Goal: Information Seeking & Learning: Get advice/opinions

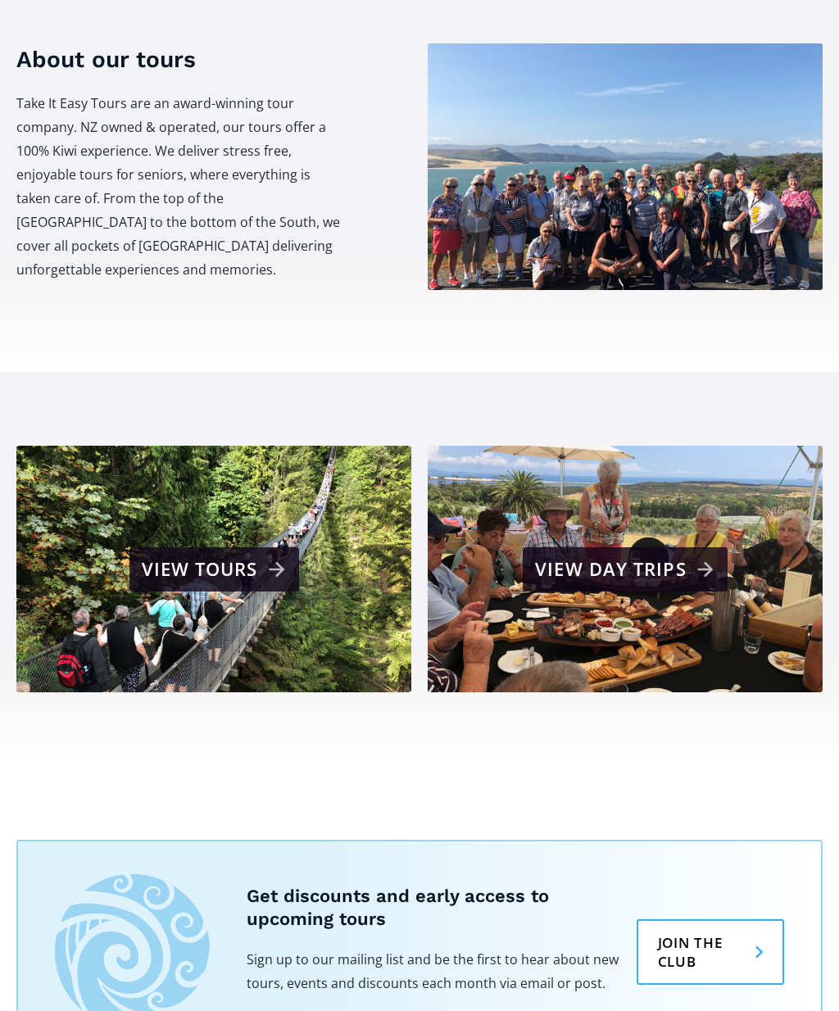
scroll to position [621, 0]
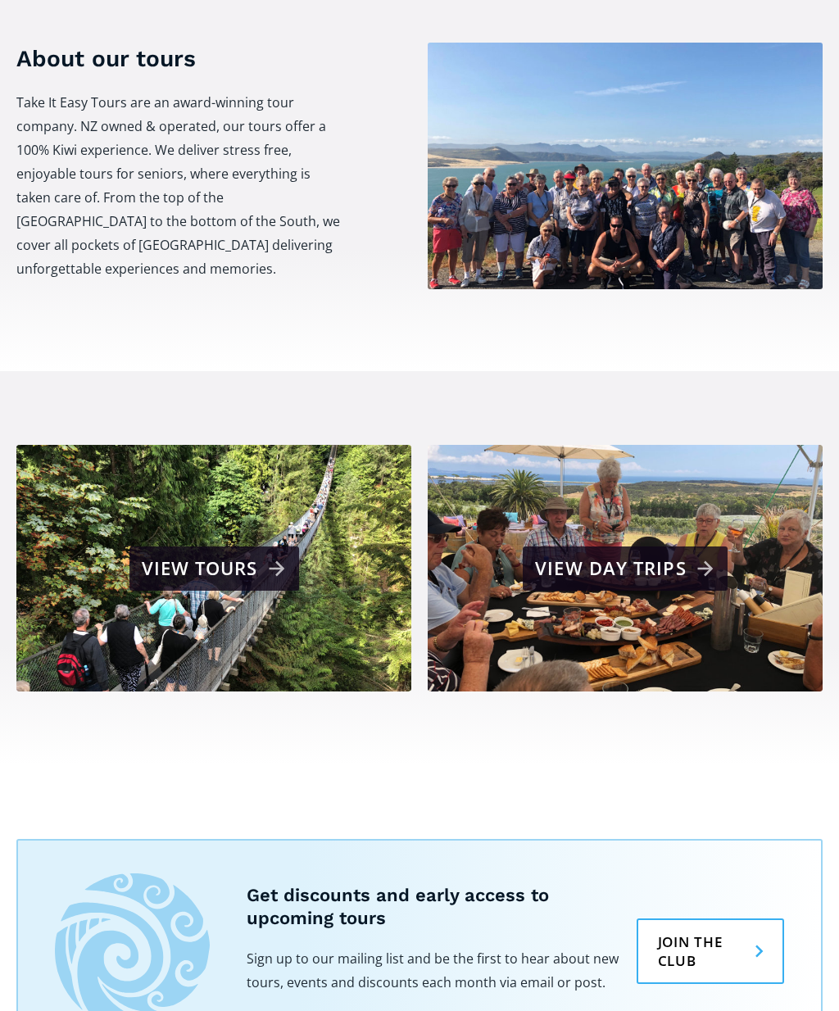
click at [260, 552] on div "View tours" at bounding box center [216, 568] width 149 height 33
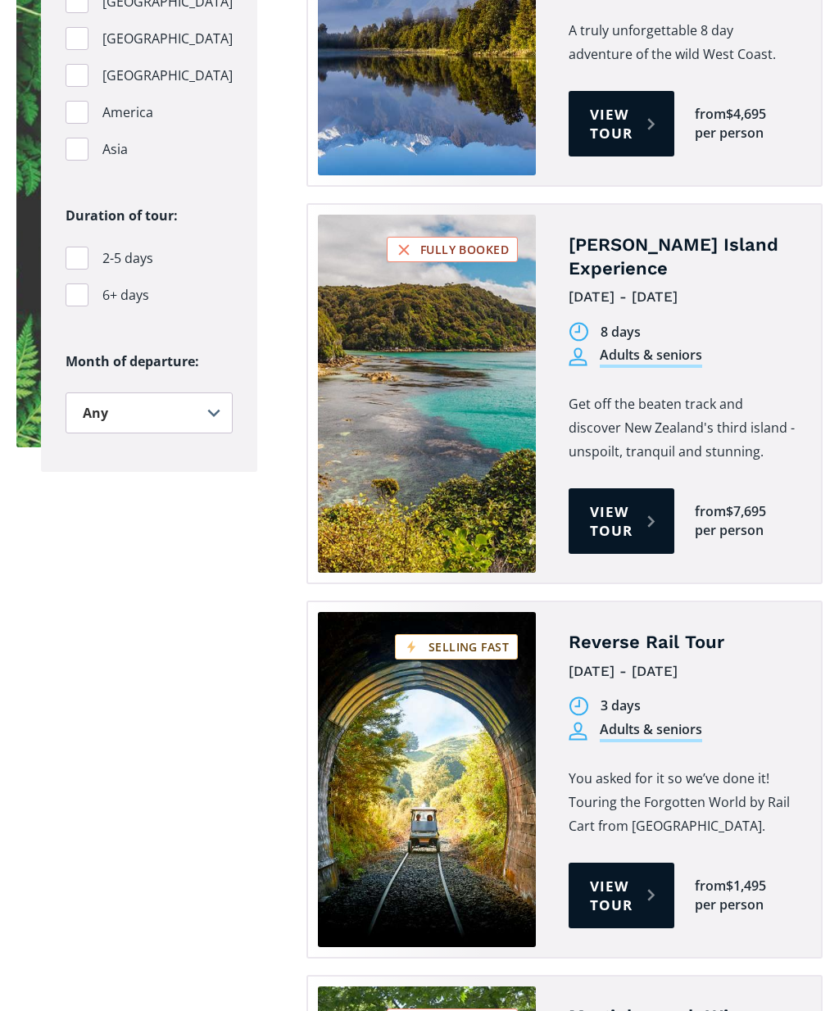
scroll to position [2003, 0]
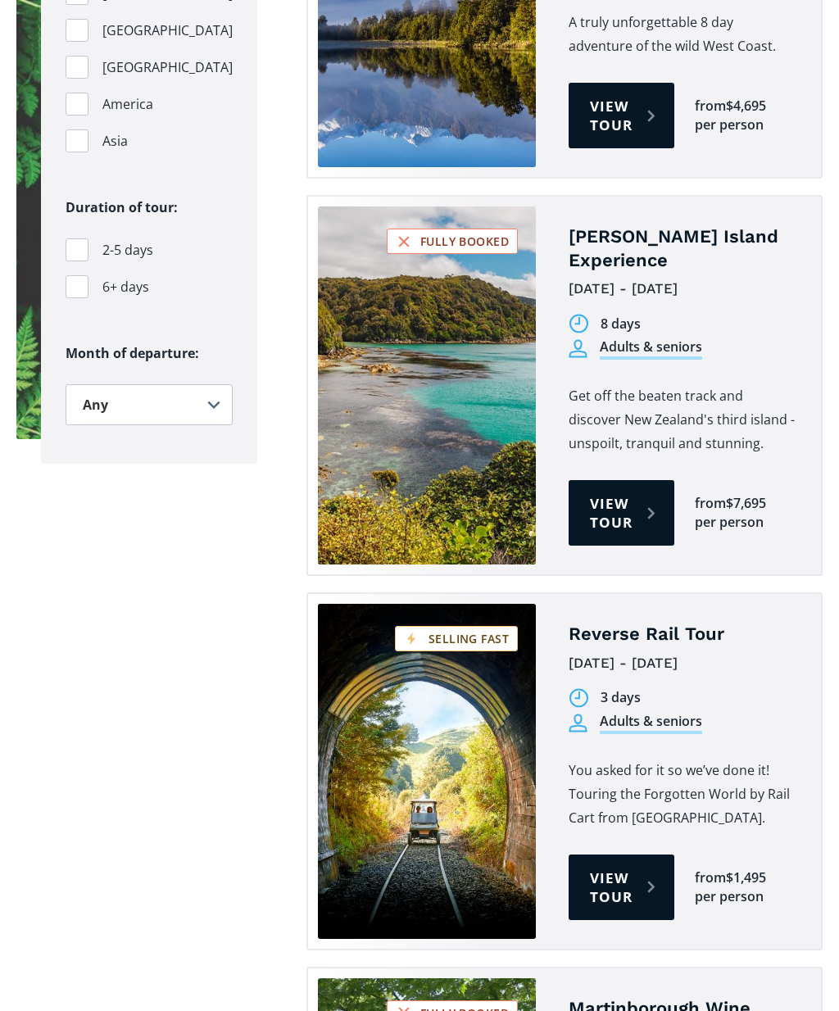
click at [602, 854] on link "View tour" at bounding box center [621, 887] width 106 height 66
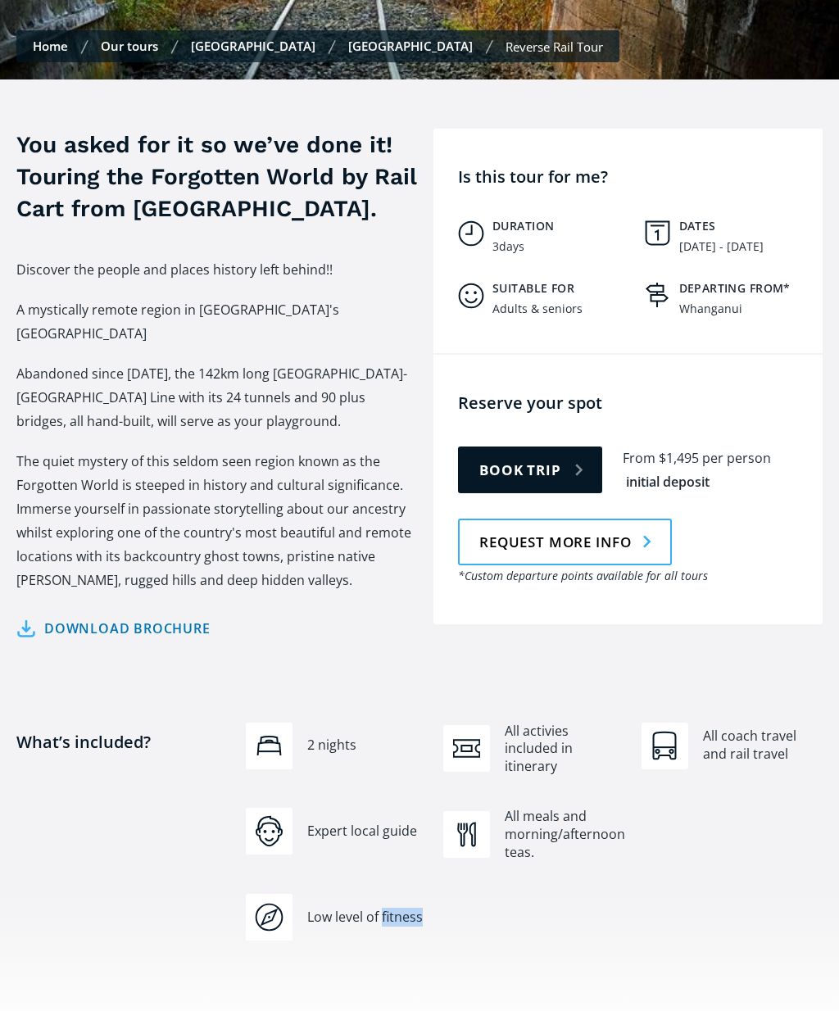
scroll to position [536, 0]
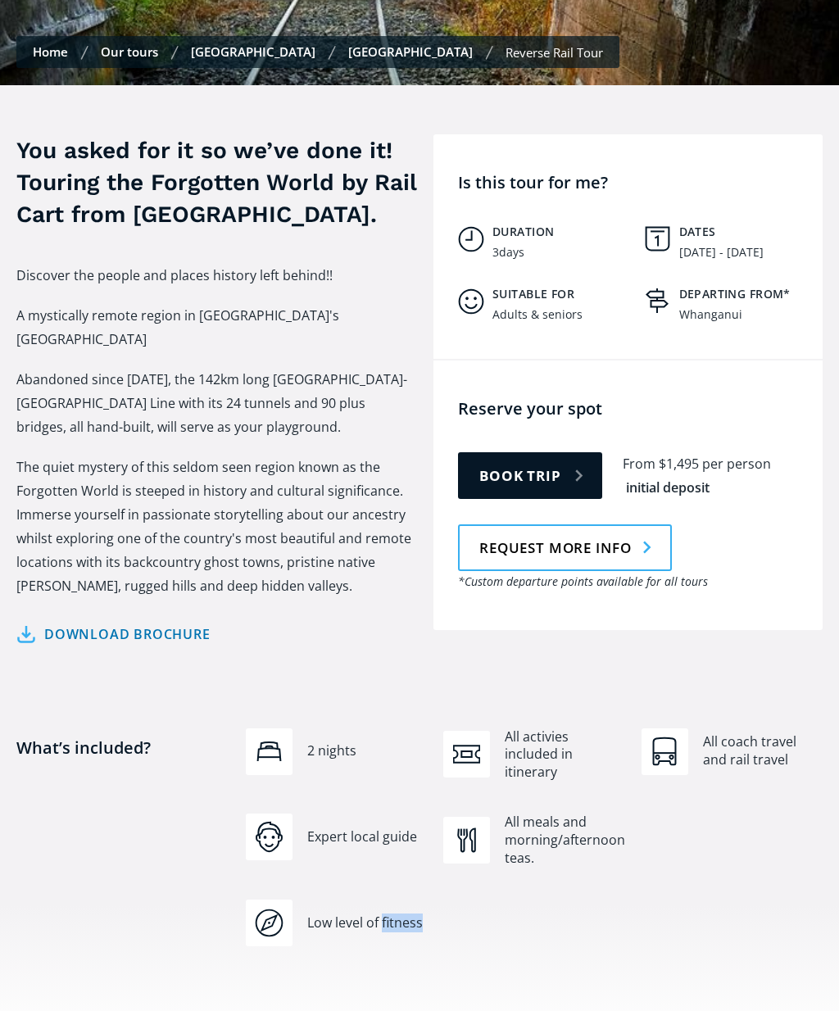
click at [690, 479] on div "initial deposit" at bounding box center [668, 488] width 84 height 19
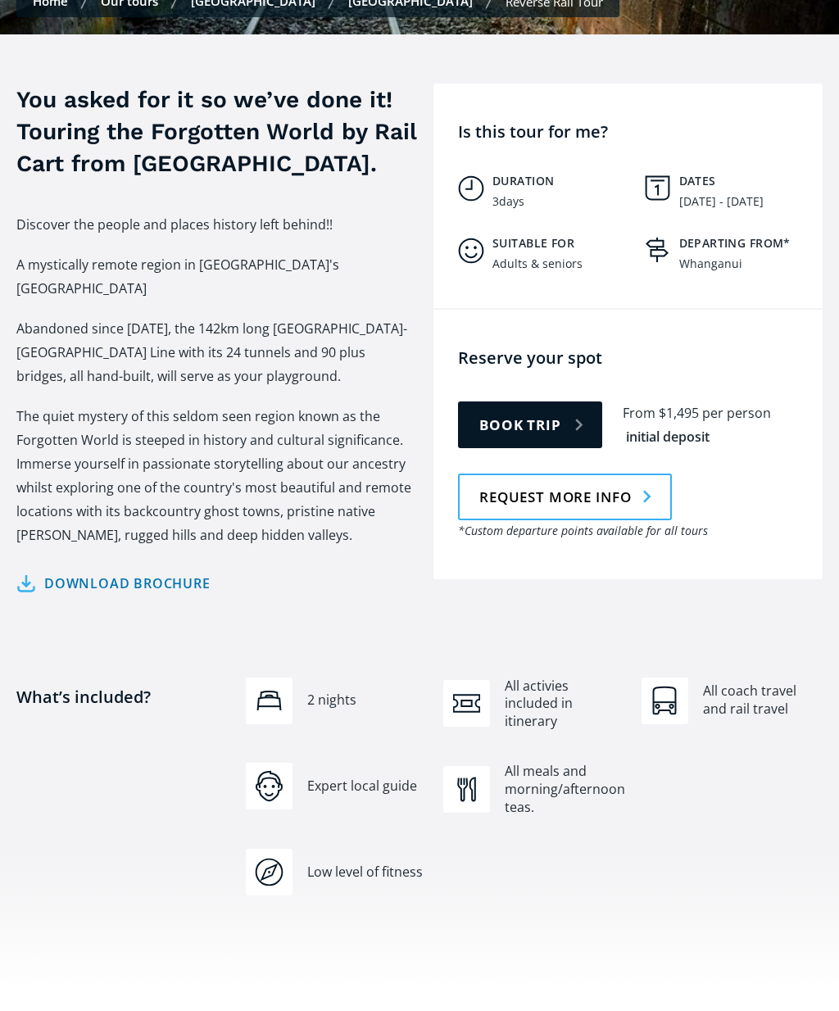
scroll to position [561, 0]
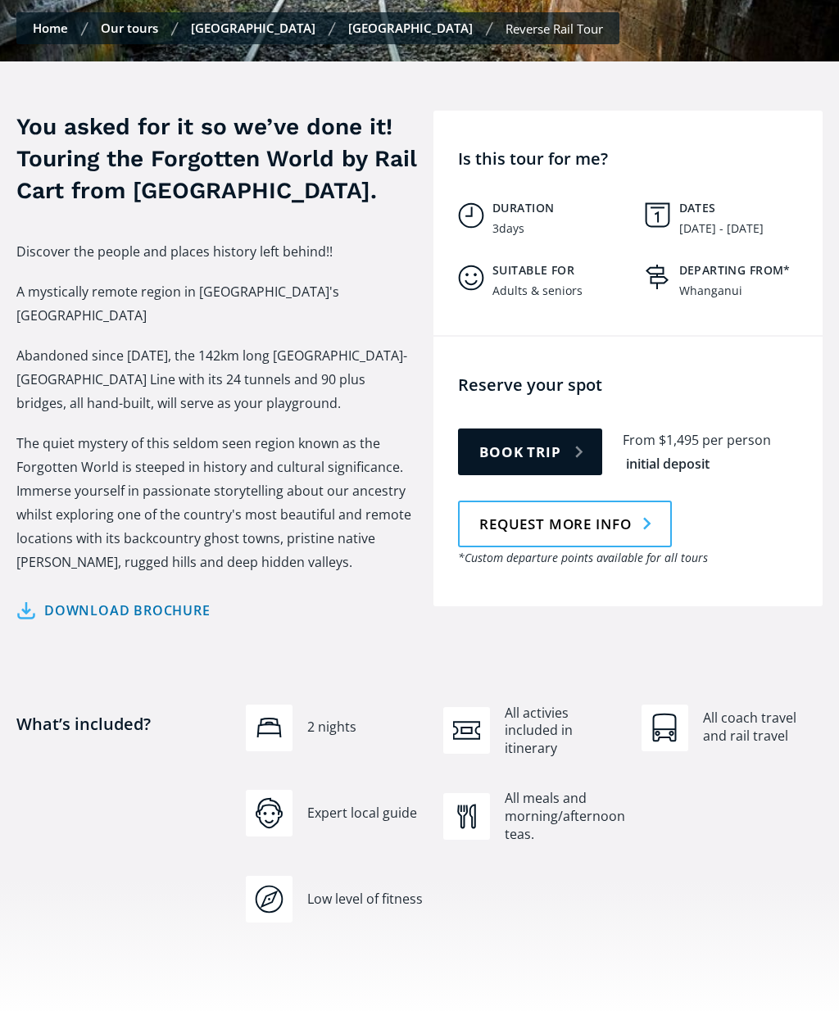
click at [698, 455] on div "initial deposit" at bounding box center [668, 464] width 84 height 19
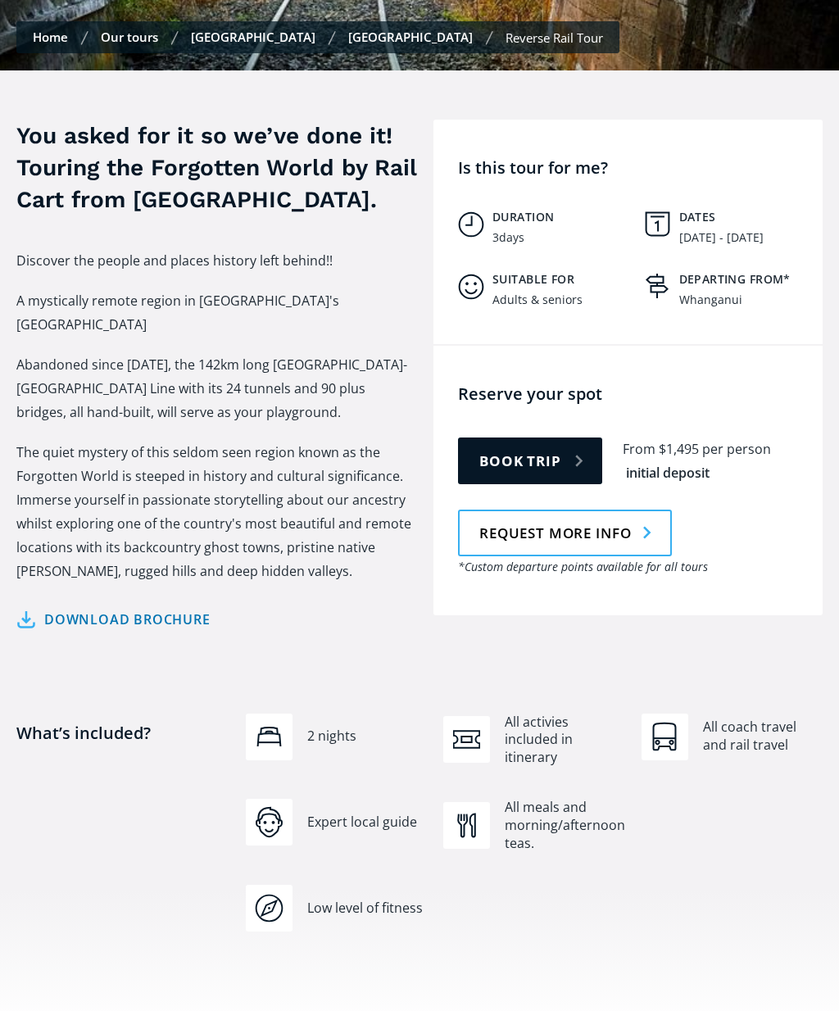
click at [631, 511] on link "Request more info" at bounding box center [565, 532] width 214 height 47
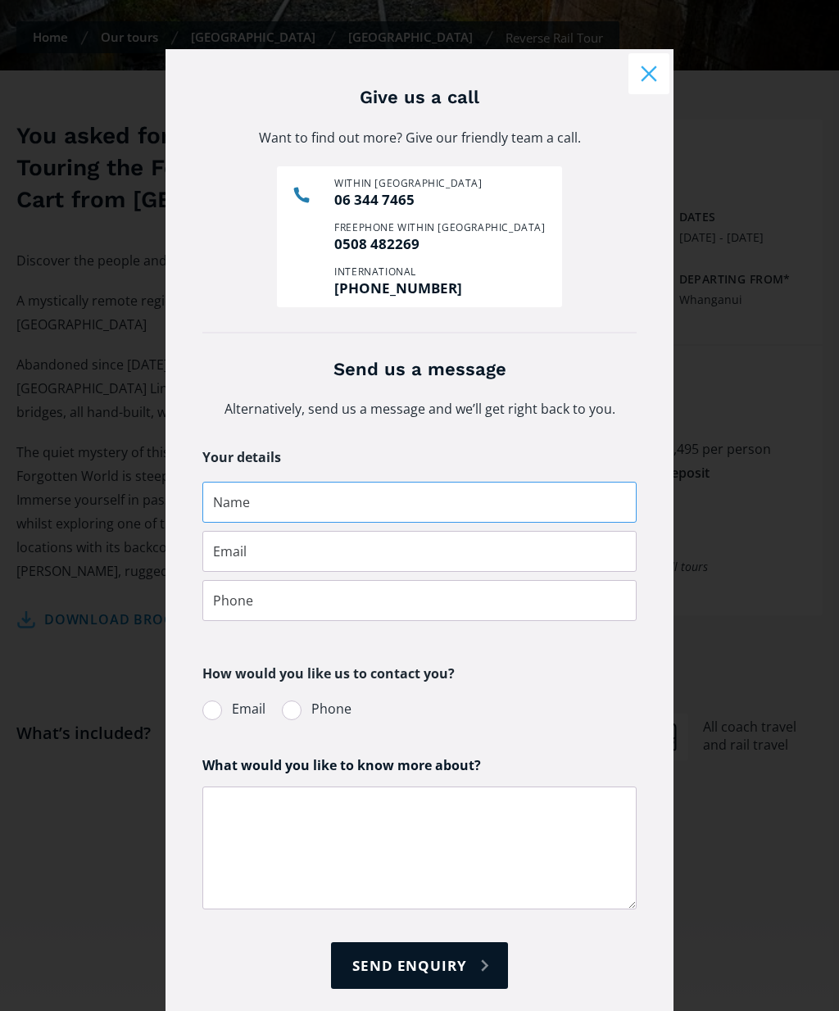
click at [281, 493] on input "Request more info pop-up form" at bounding box center [419, 502] width 434 height 41
type input "Harvey Bell"
click at [233, 552] on input "Request more info pop-up form" at bounding box center [419, 551] width 434 height 41
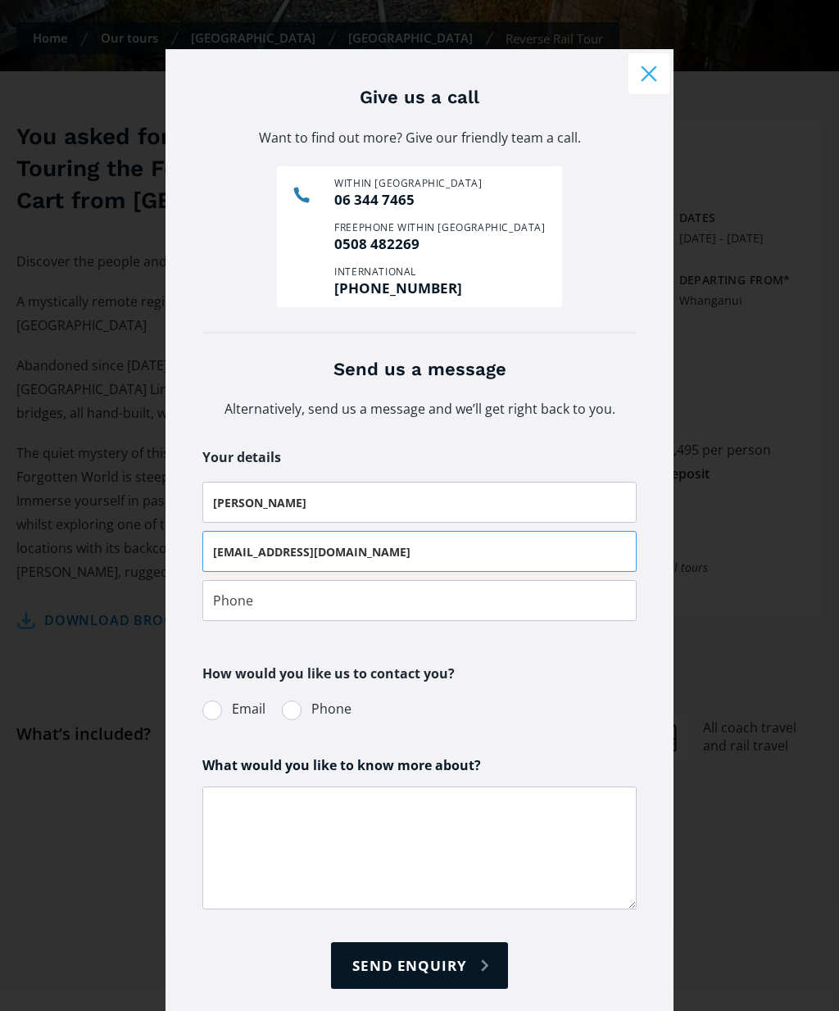
type input "handmbell@xtra.co.nz"
click at [267, 591] on input "Request more info pop-up form" at bounding box center [419, 600] width 434 height 41
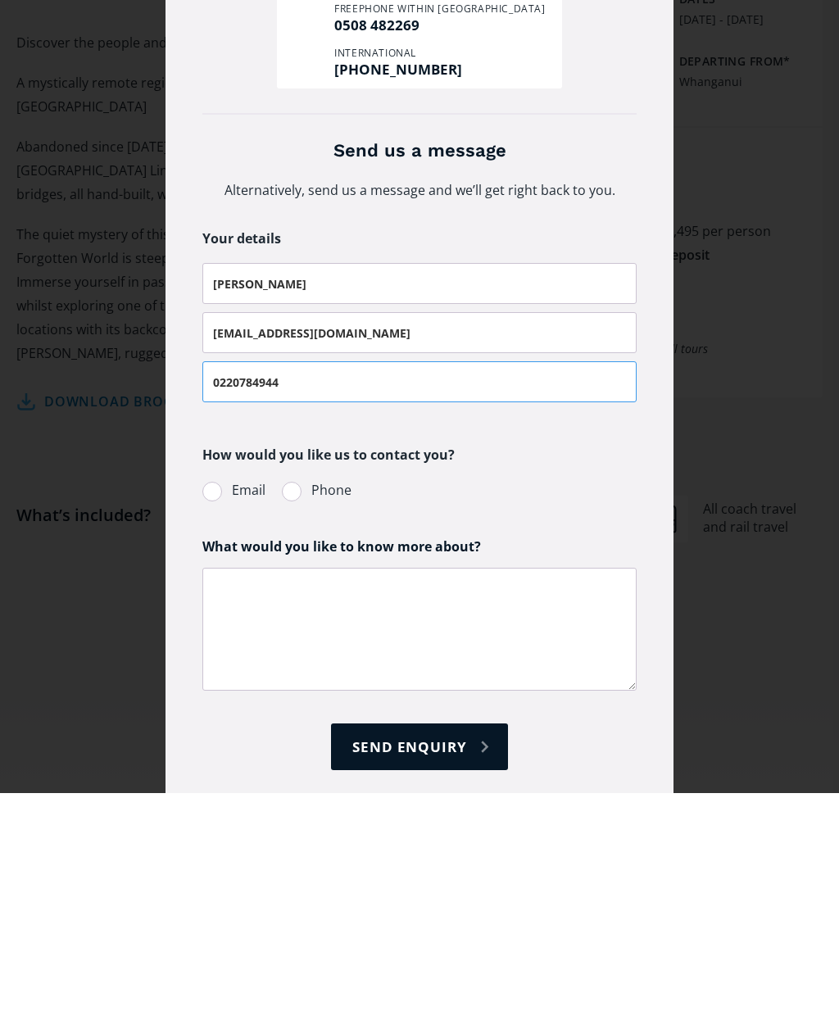
type input "0220784944"
click at [226, 698] on label "Email" at bounding box center [233, 709] width 63 height 22
click at [226, 704] on input "Email" at bounding box center [224, 709] width 11 height 11
radio input "true"
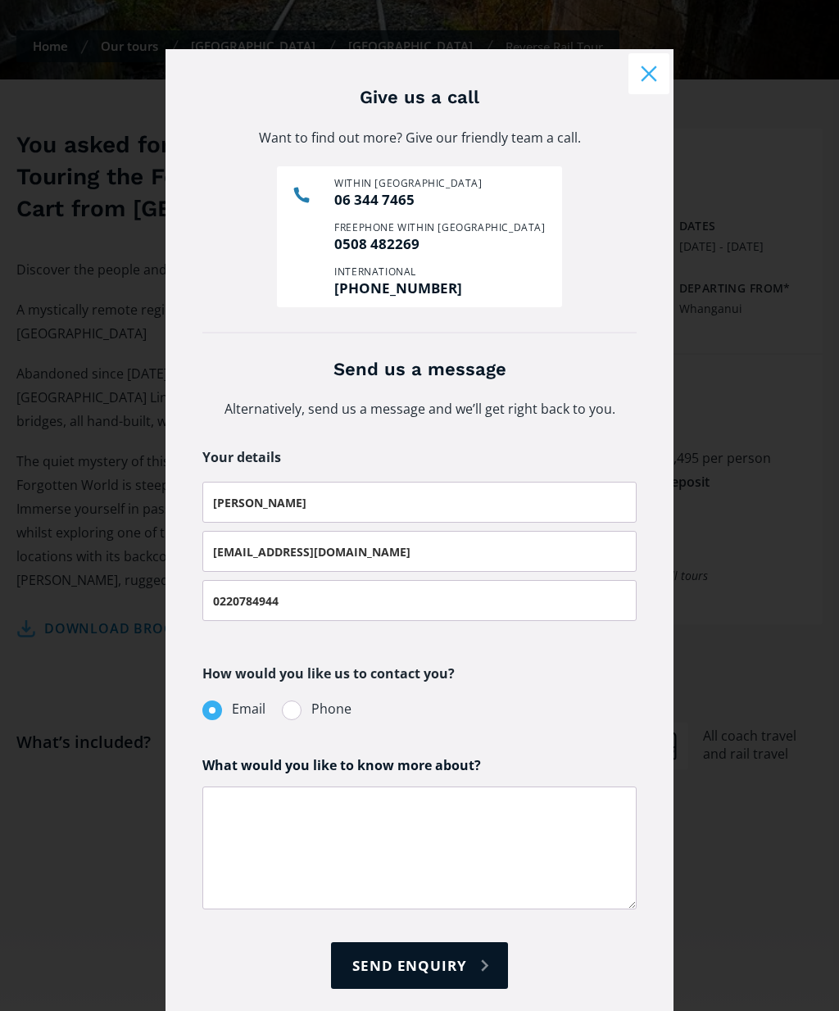
scroll to position [542, 0]
click at [278, 818] on textarea "Request more info pop-up form" at bounding box center [419, 847] width 434 height 123
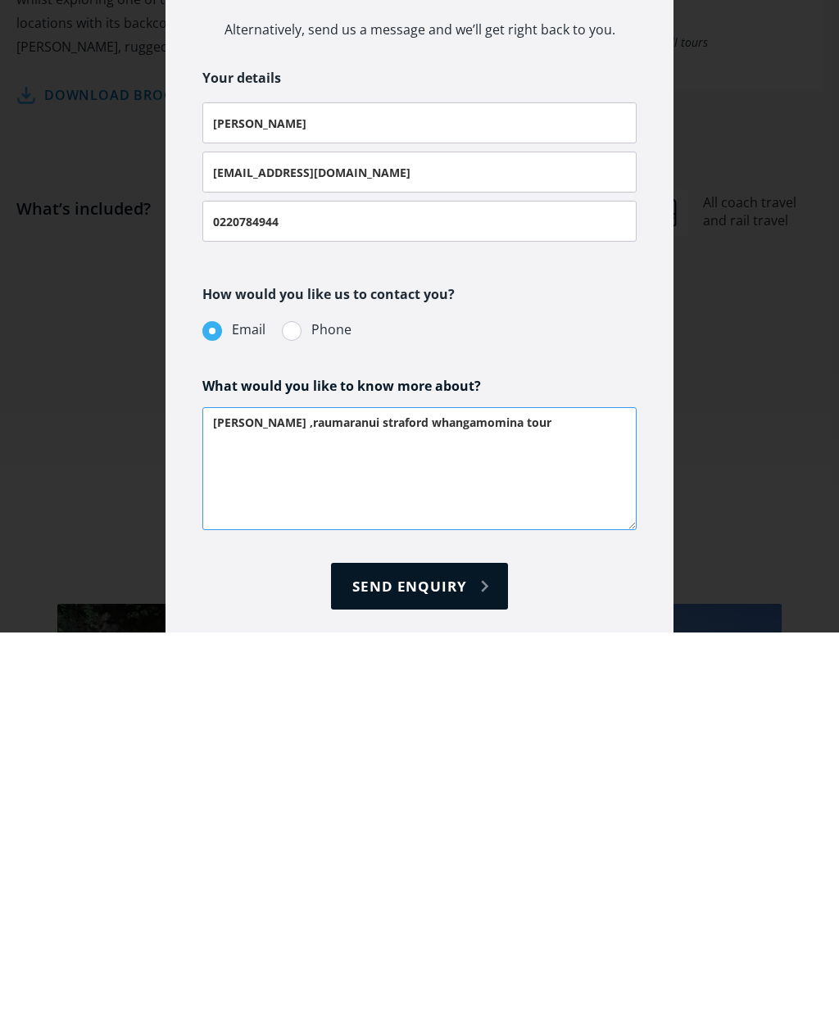
click at [284, 786] on textarea "Wanganui ,raumaranui straford whangamomina tour" at bounding box center [419, 847] width 434 height 123
click at [481, 786] on textarea "Wanganui ,straford whangamomina tour" at bounding box center [419, 847] width 434 height 123
type textarea "Wanganui ,straford whangamomina tour"
click at [428, 942] on input "Send enquiry" at bounding box center [419, 965] width 176 height 47
type input "Please wait..."
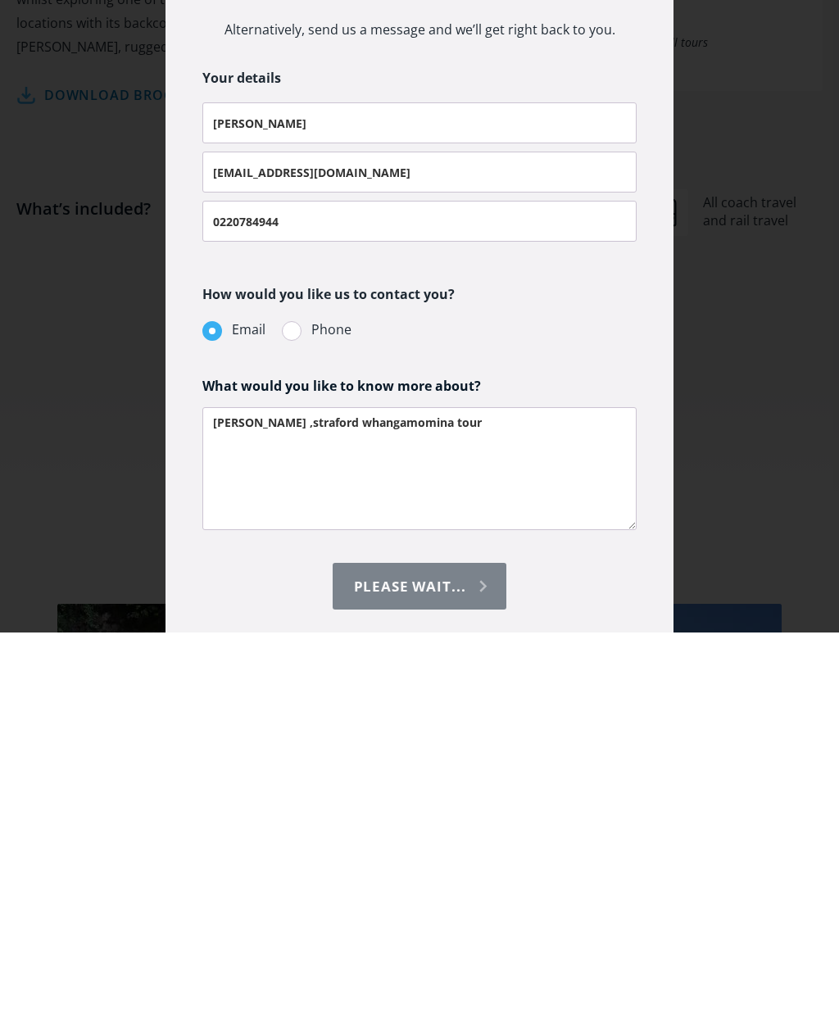
scroll to position [1076, 0]
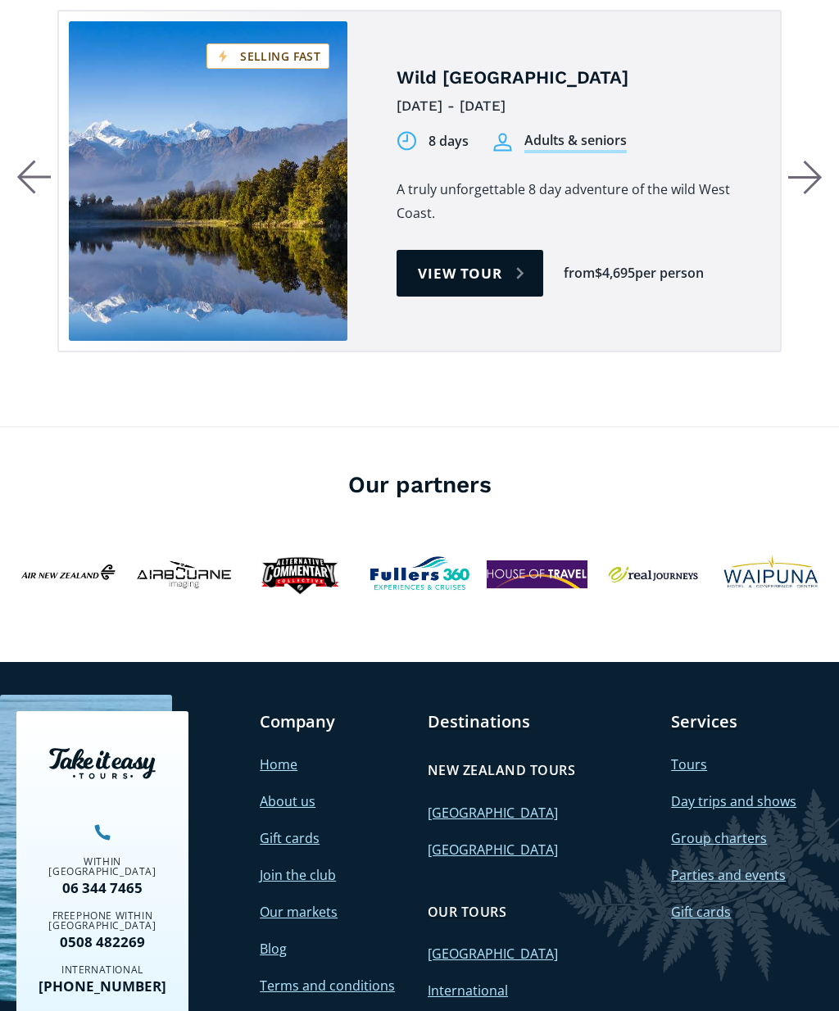
scroll to position [823, 0]
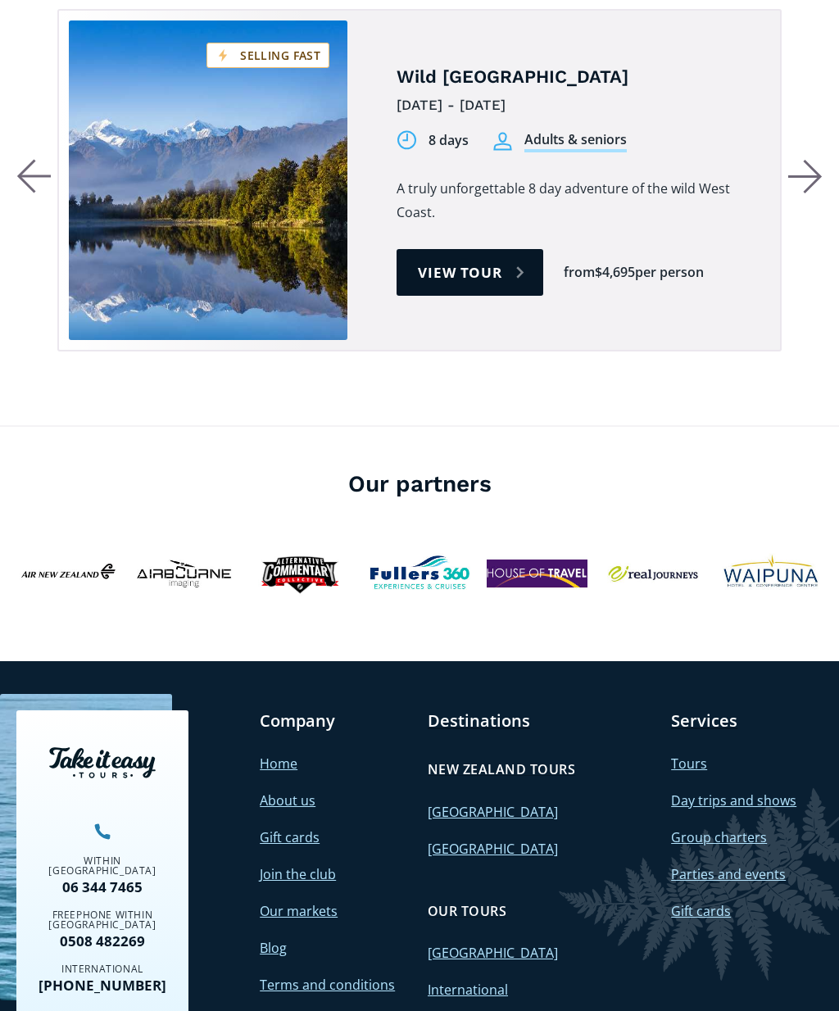
click at [300, 791] on link "About us" at bounding box center [288, 800] width 56 height 18
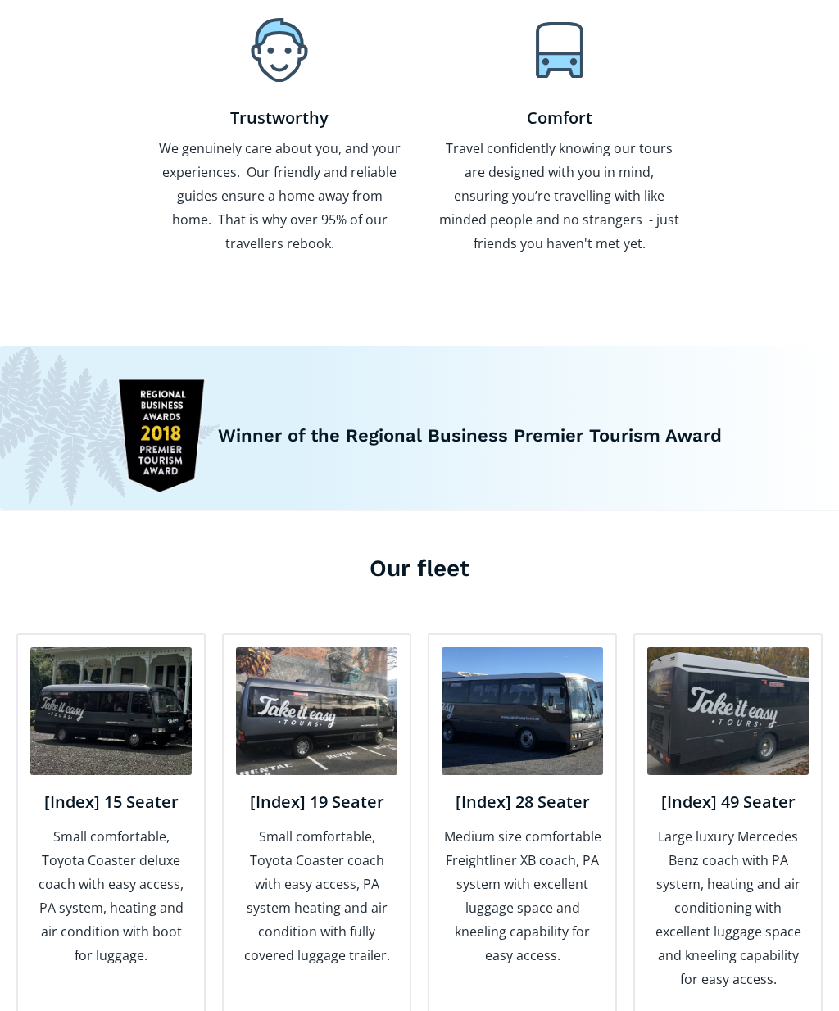
scroll to position [1617, 0]
click at [335, 668] on img at bounding box center [316, 711] width 161 height 128
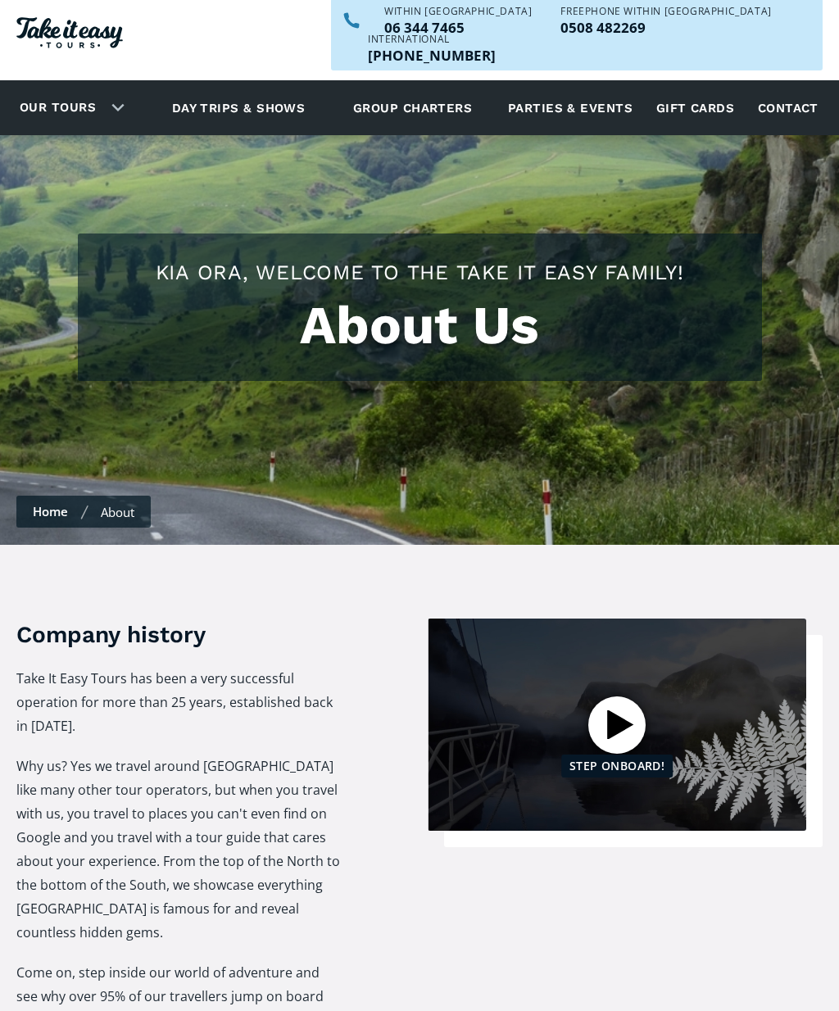
scroll to position [0, 0]
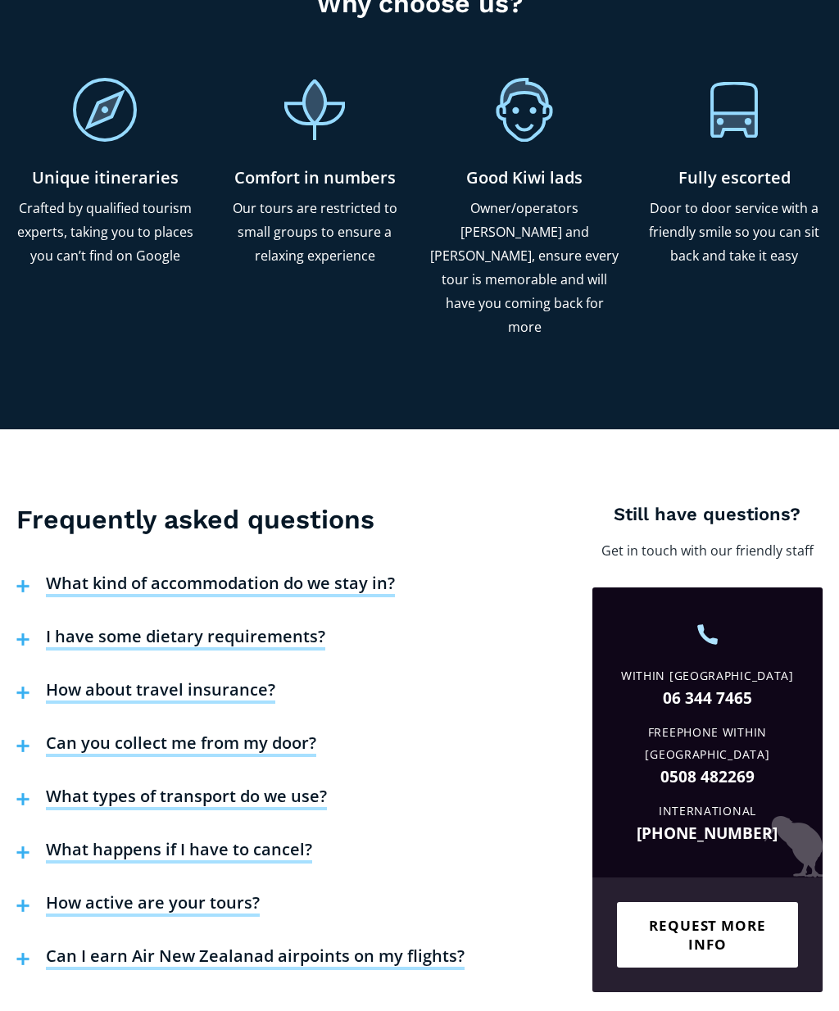
scroll to position [2670, 0]
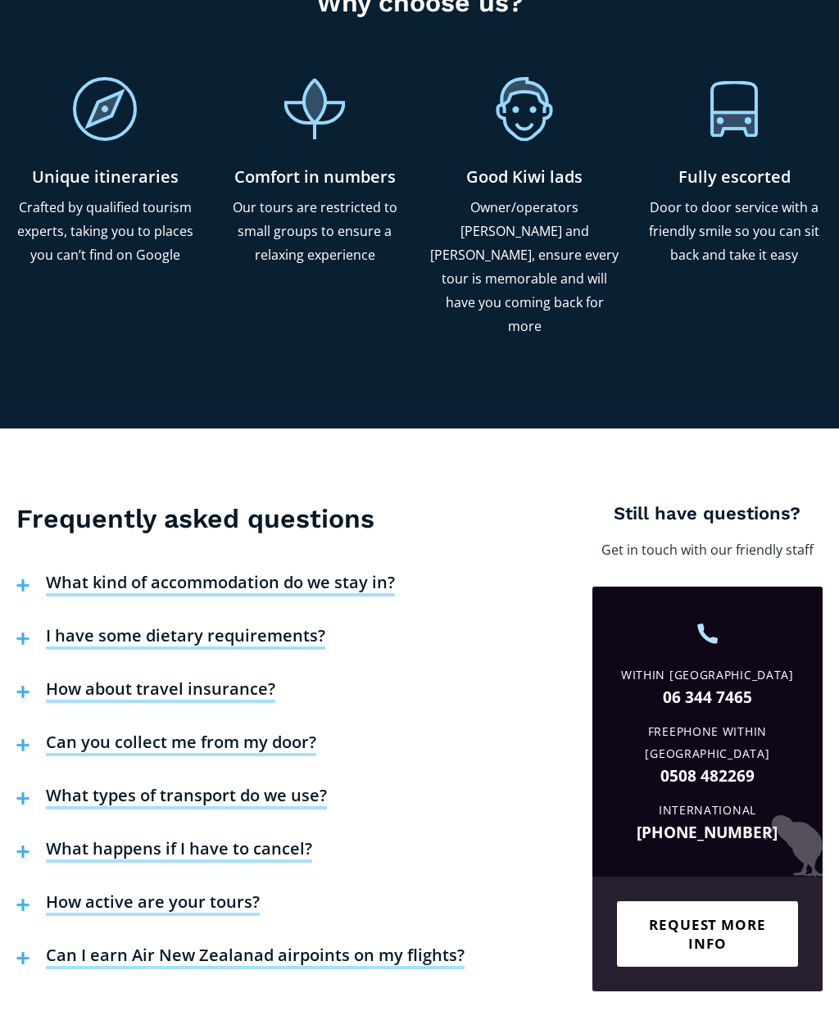
click at [351, 572] on h4 "What kind of accommodation do we stay in?" at bounding box center [220, 584] width 349 height 25
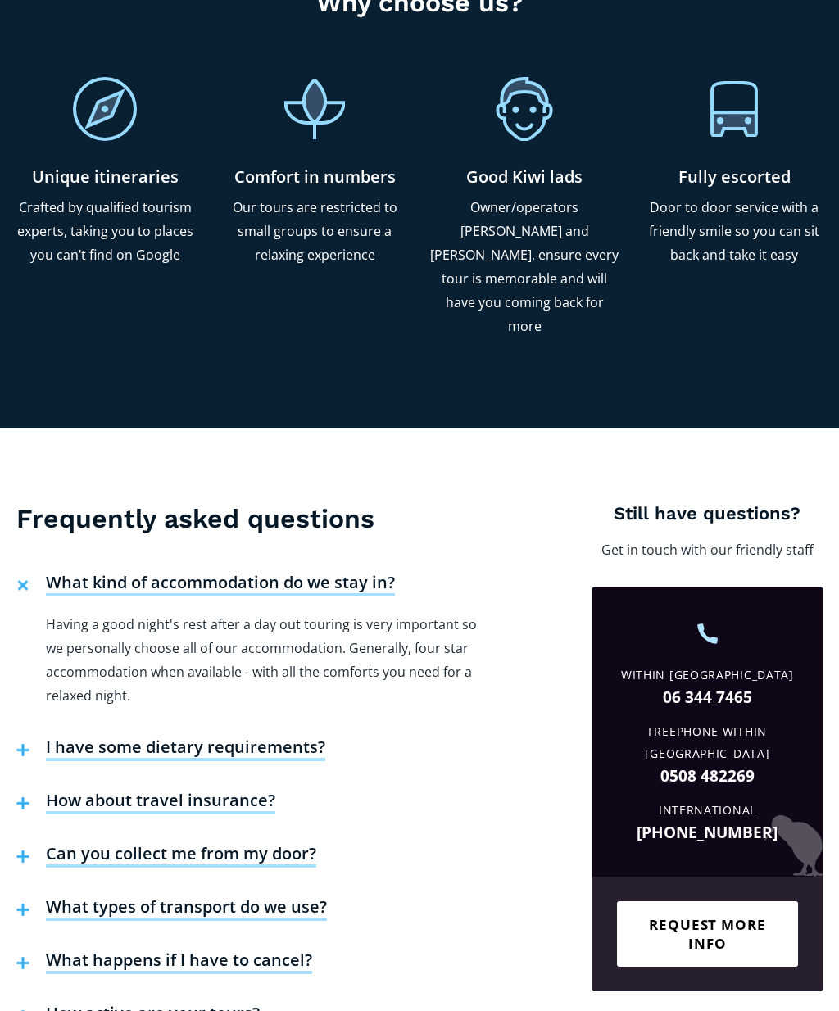
click at [284, 736] on h4 "I have some dietary requirements?" at bounding box center [185, 748] width 279 height 25
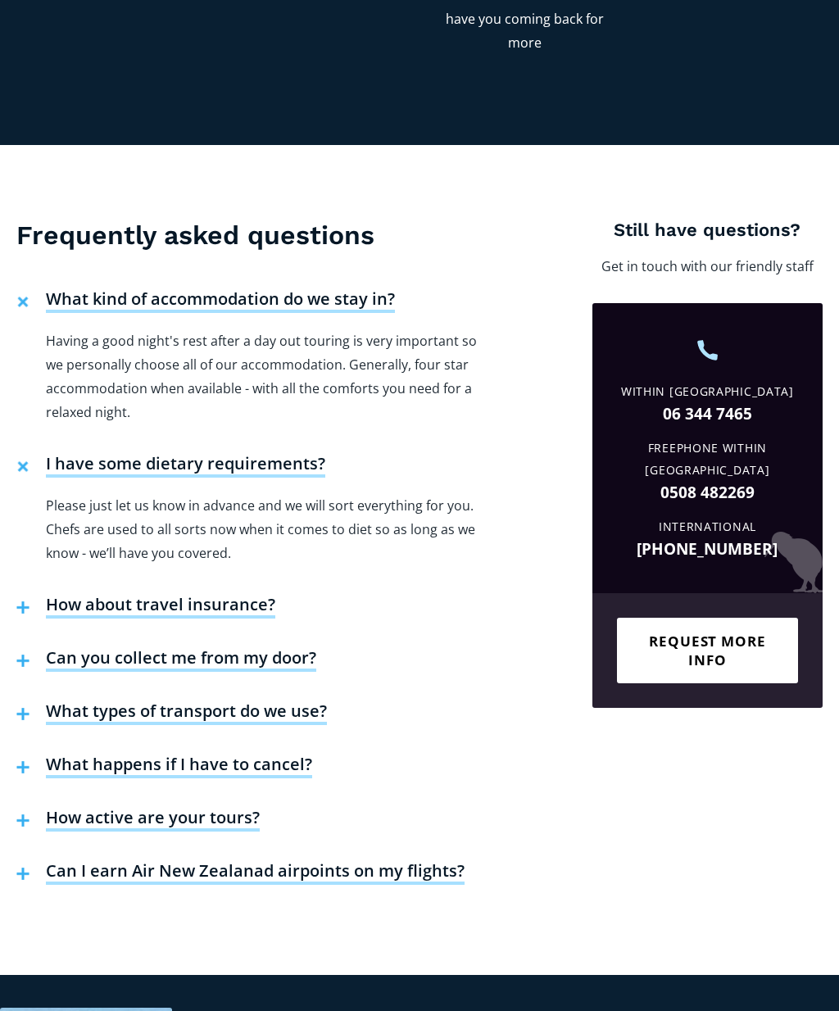
scroll to position [2968, 0]
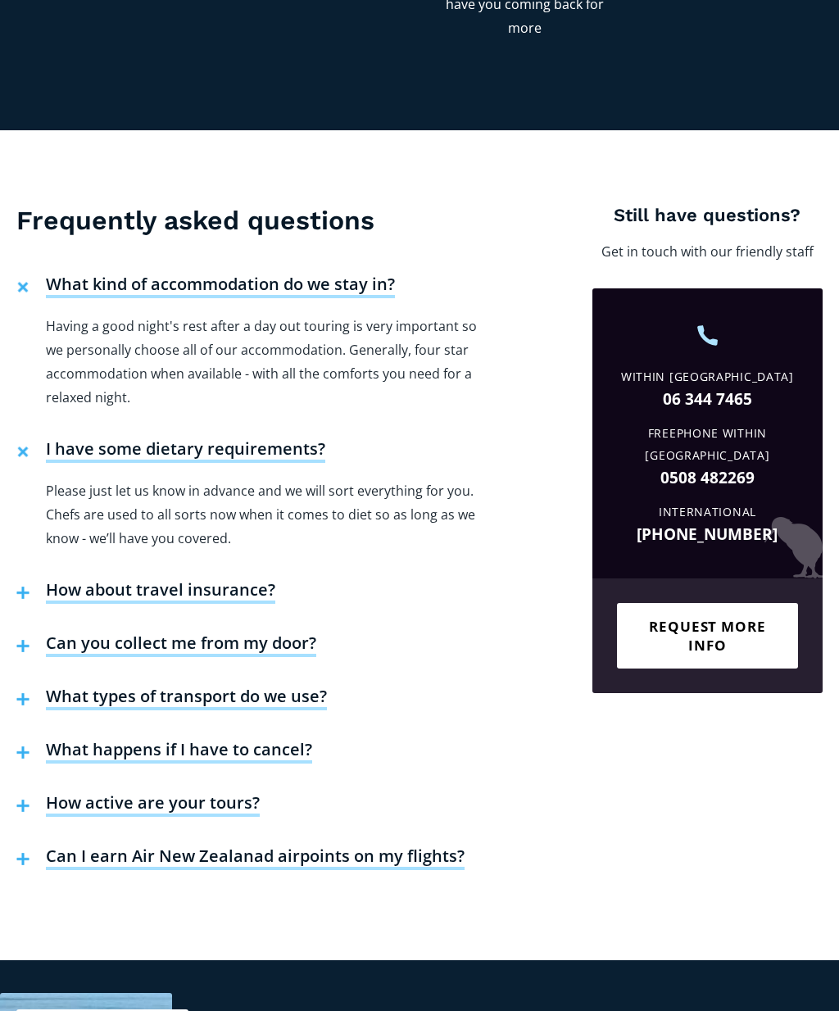
click at [267, 632] on h4 "Can you collect me from my door?" at bounding box center [181, 644] width 270 height 25
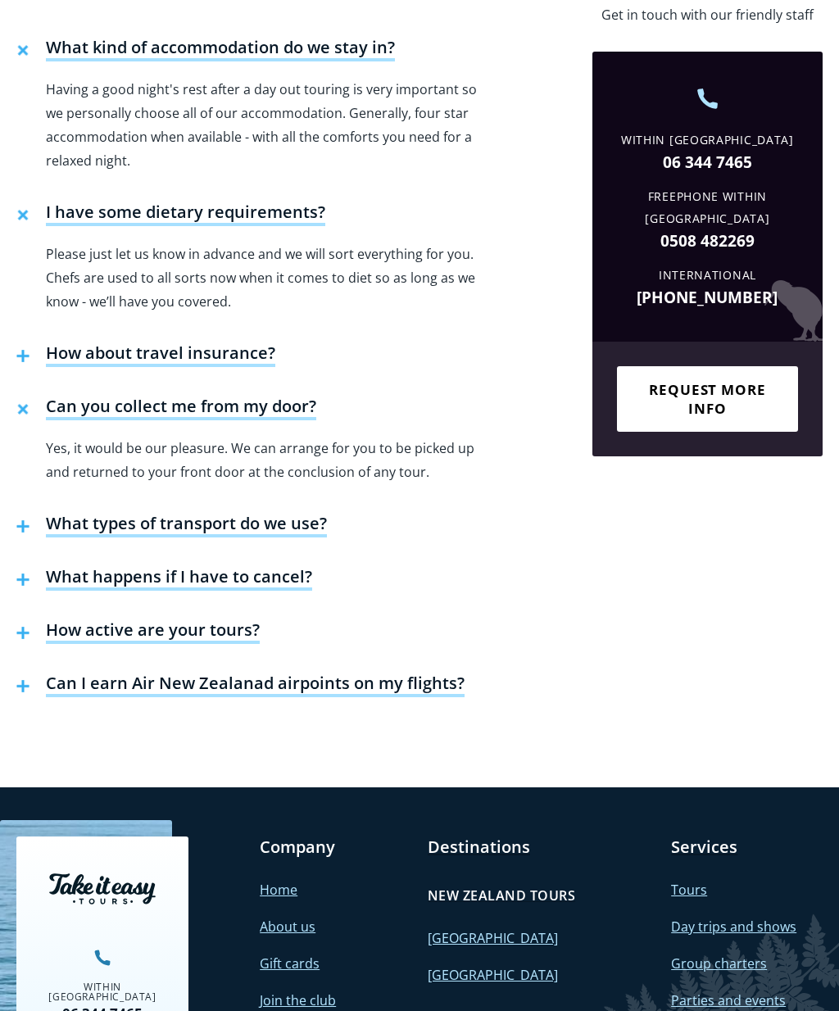
scroll to position [3205, 0]
click at [282, 513] on h4 "What types of transport do we use?" at bounding box center [186, 525] width 281 height 25
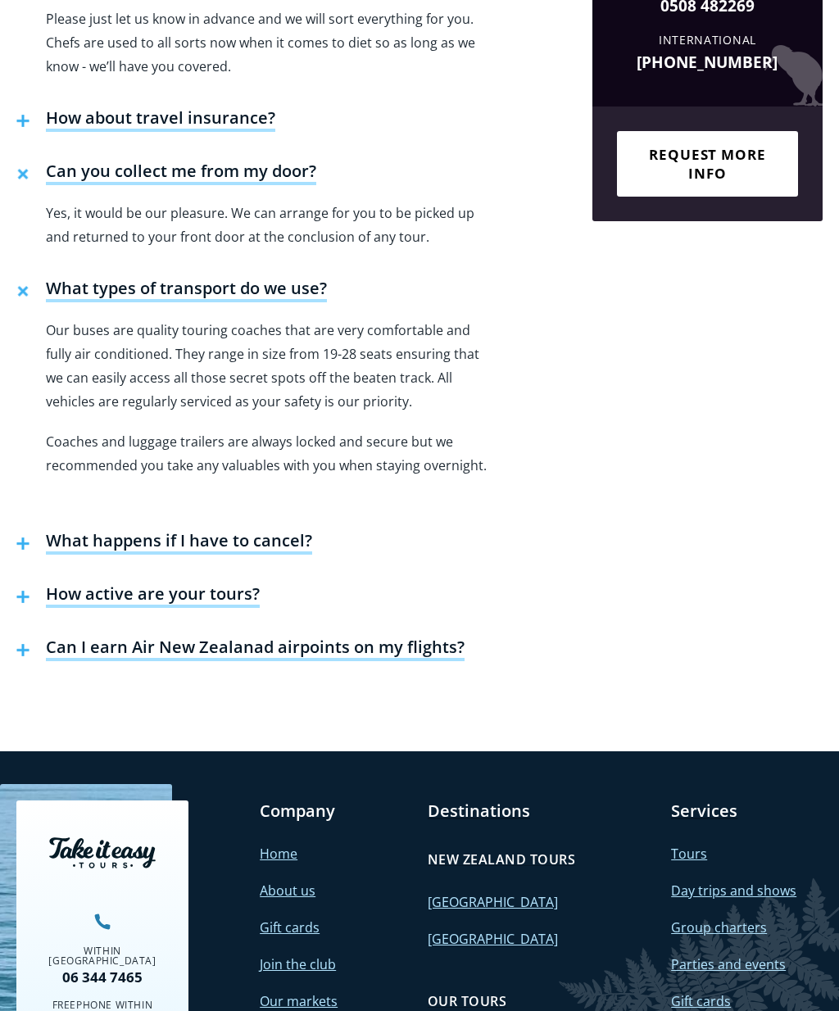
scroll to position [3440, 0]
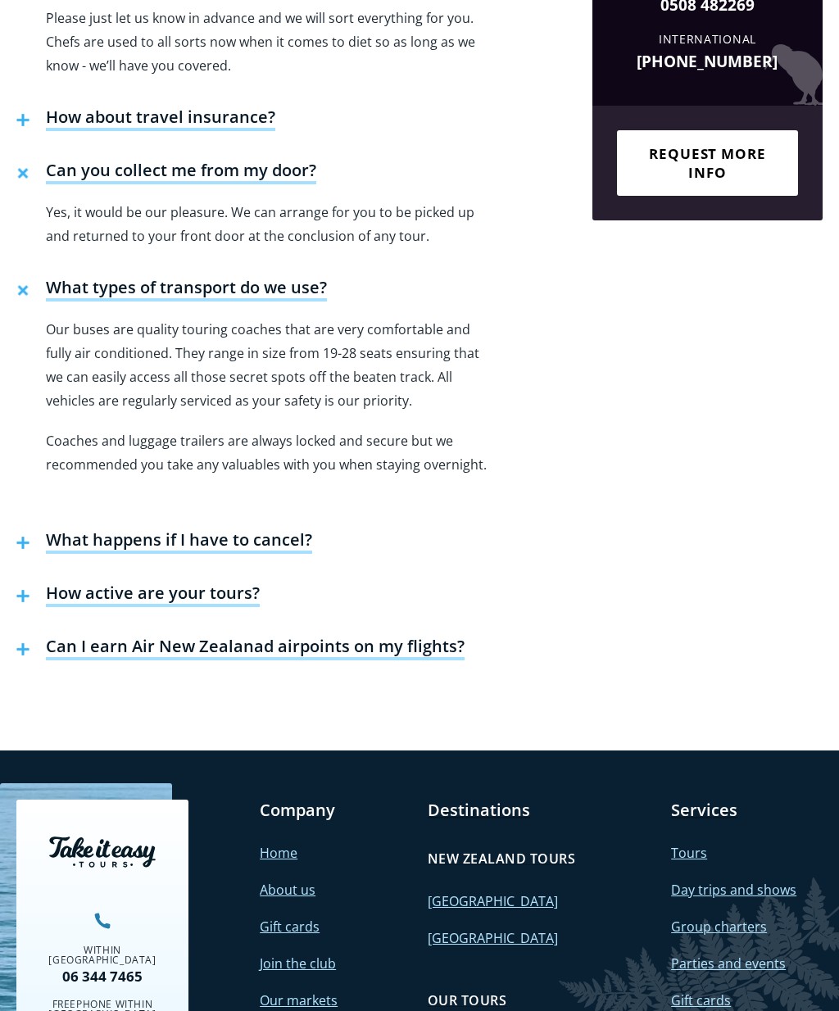
click at [734, 378] on div "Still have questions? Get in touch with our friendly staff Within NZ 06 344 746…" at bounding box center [707, 204] width 230 height 945
click at [275, 530] on h4 "What happens if I have to cancel?" at bounding box center [179, 542] width 266 height 25
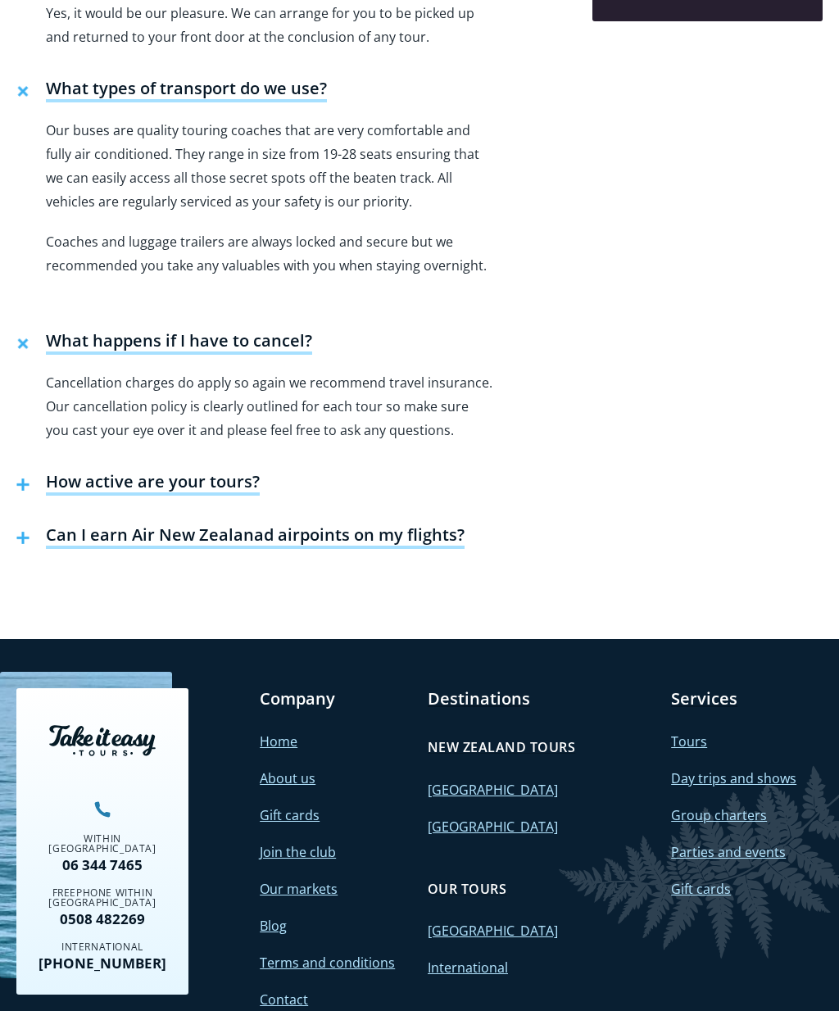
scroll to position [3641, 0]
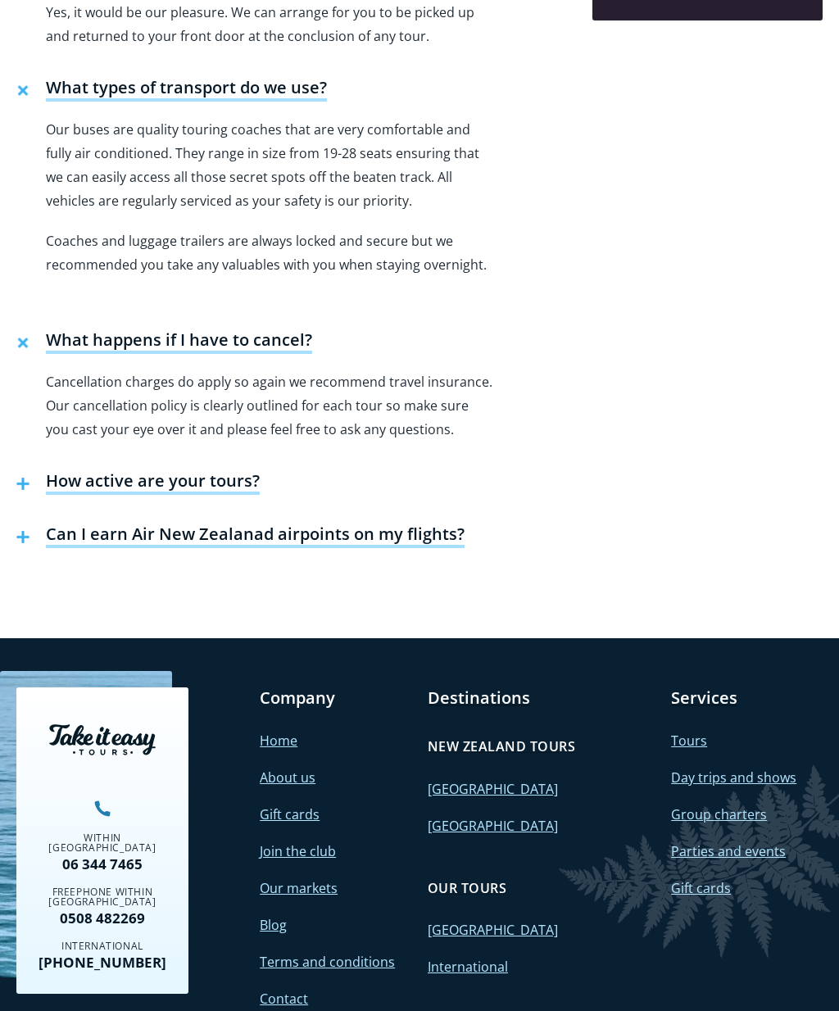
click at [219, 470] on h4 "How active are your tours?" at bounding box center [153, 482] width 214 height 25
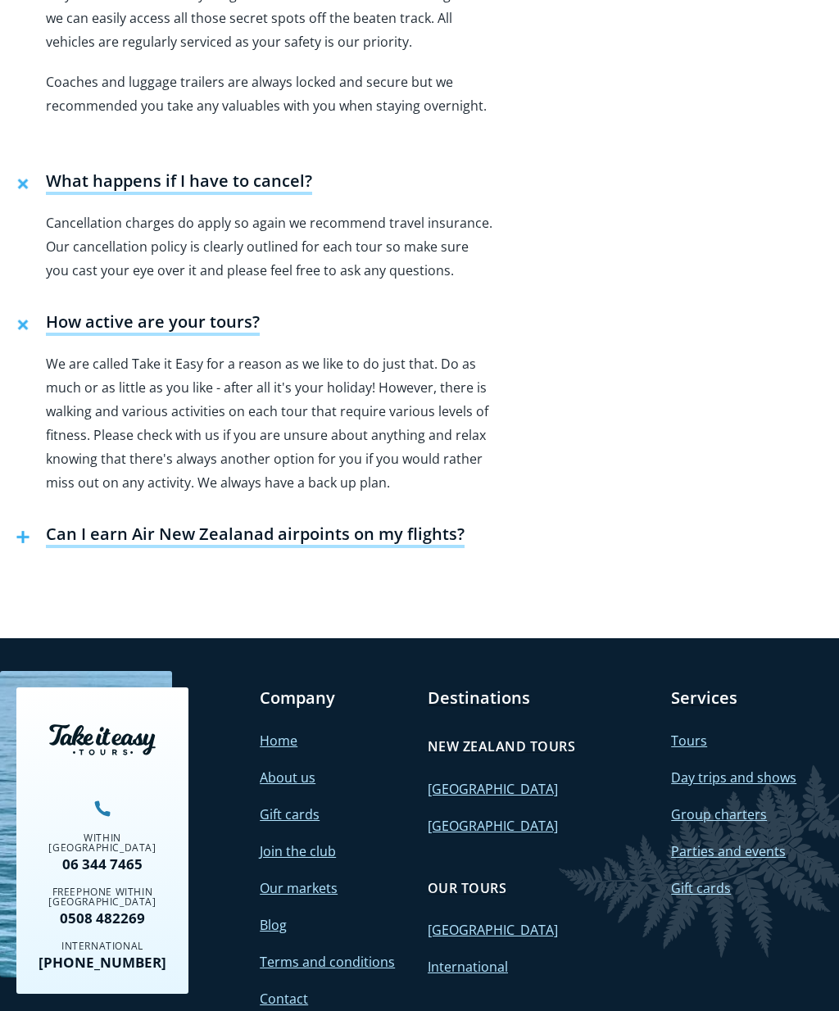
scroll to position [3868, 0]
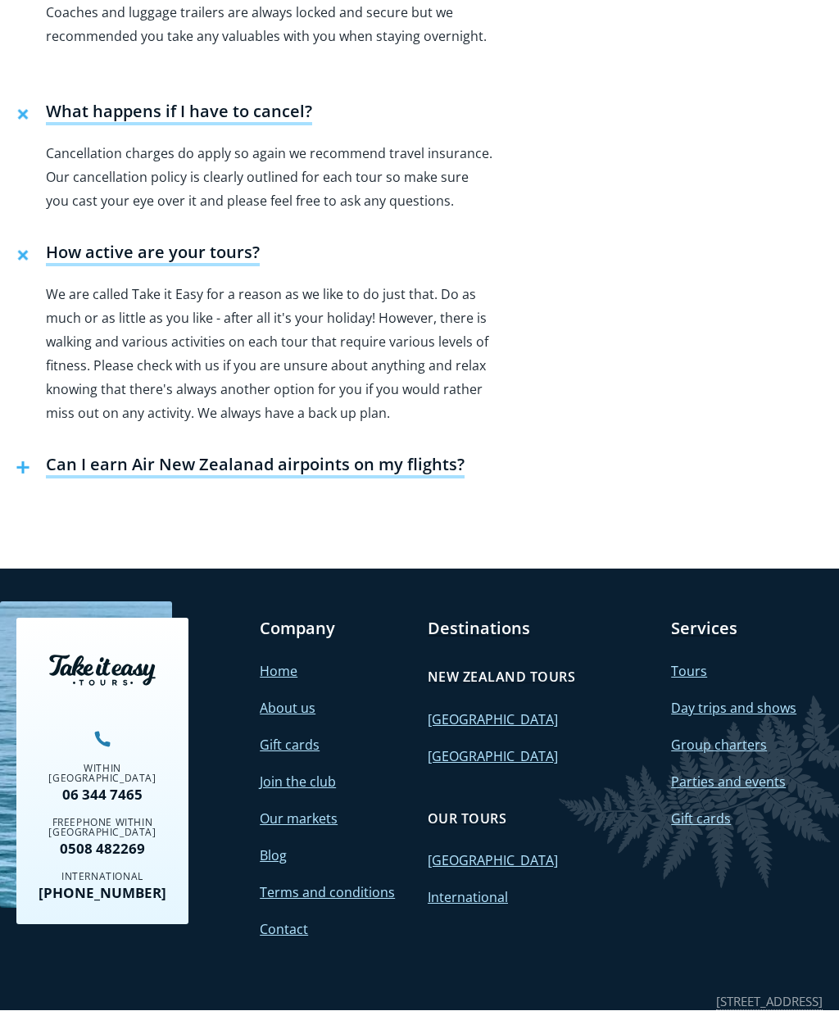
click at [284, 663] on link "Home" at bounding box center [279, 672] width 38 height 18
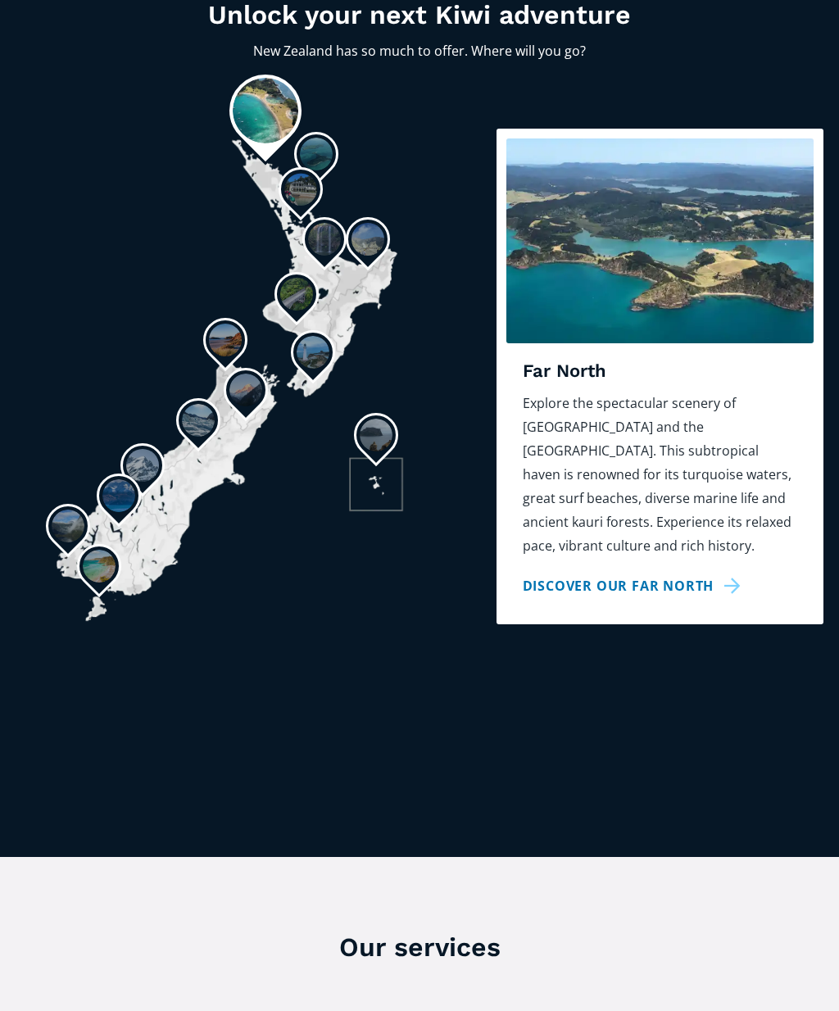
scroll to position [1330, 0]
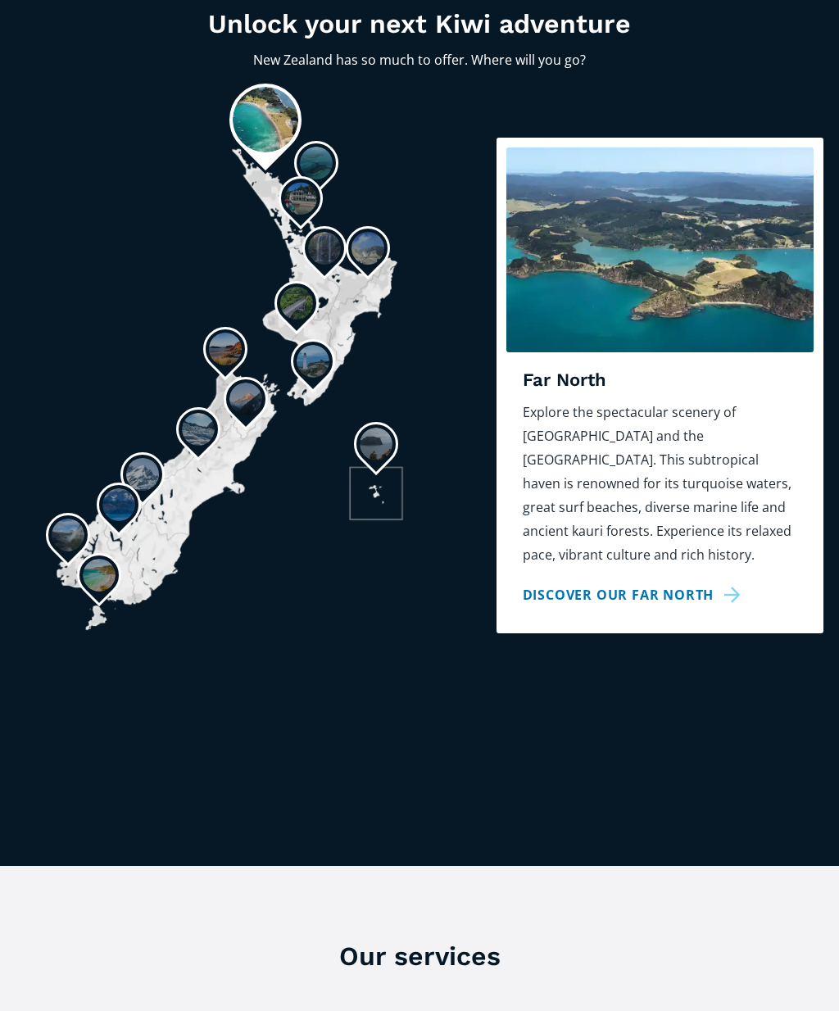
click at [323, 232] on img at bounding box center [324, 248] width 33 height 33
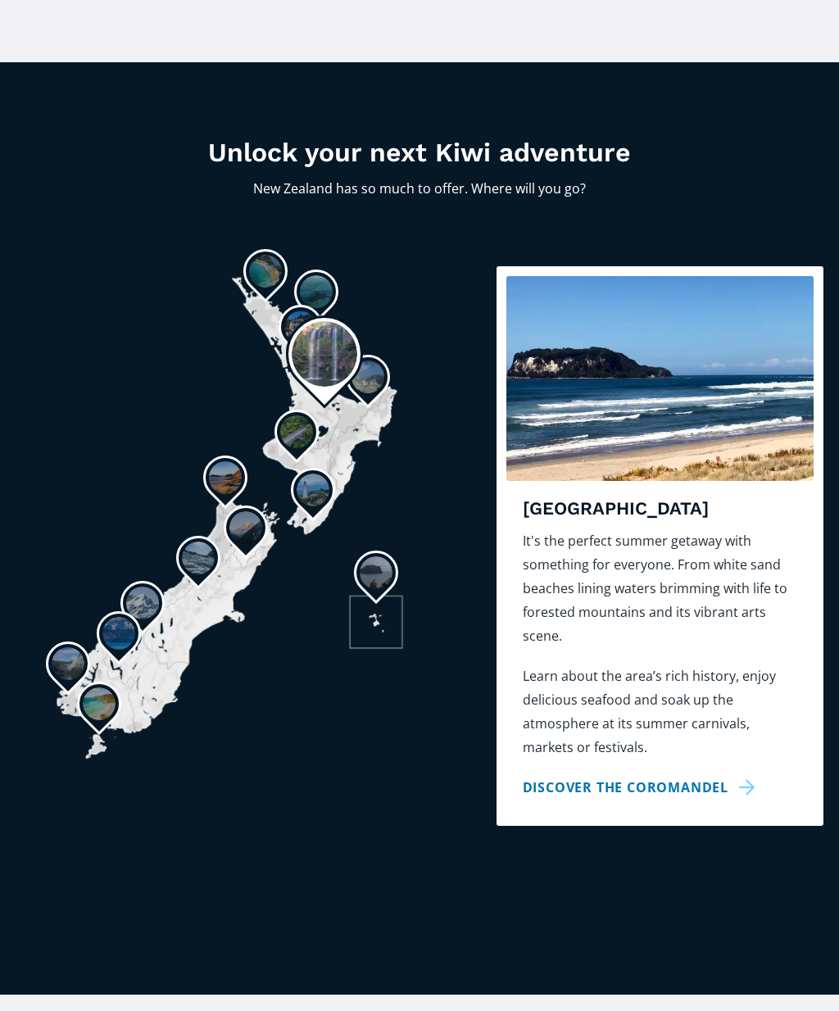
scroll to position [1200, 0]
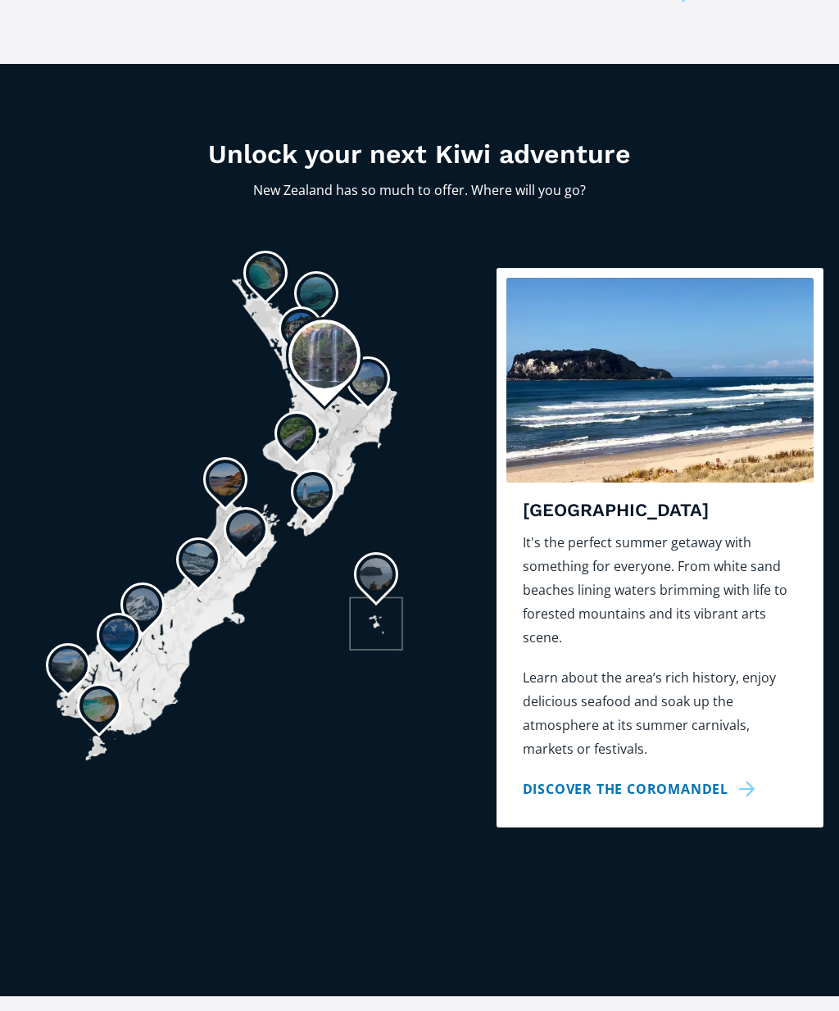
click at [380, 362] on img at bounding box center [367, 378] width 33 height 33
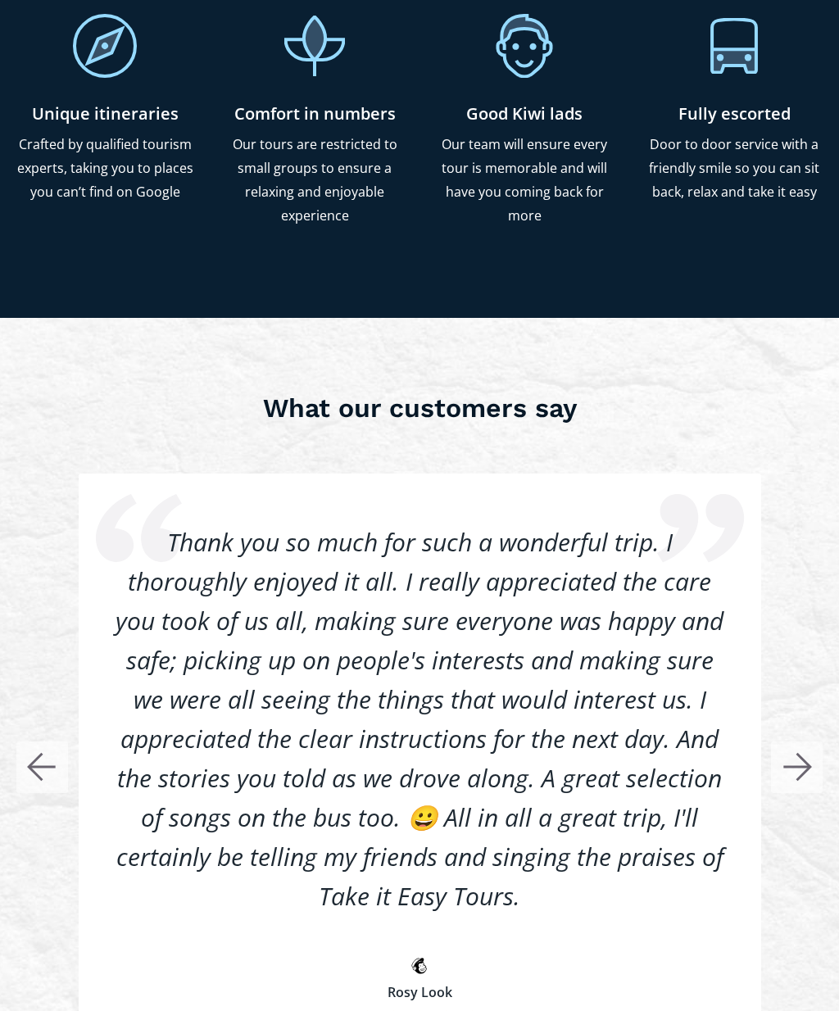
scroll to position [4153, 0]
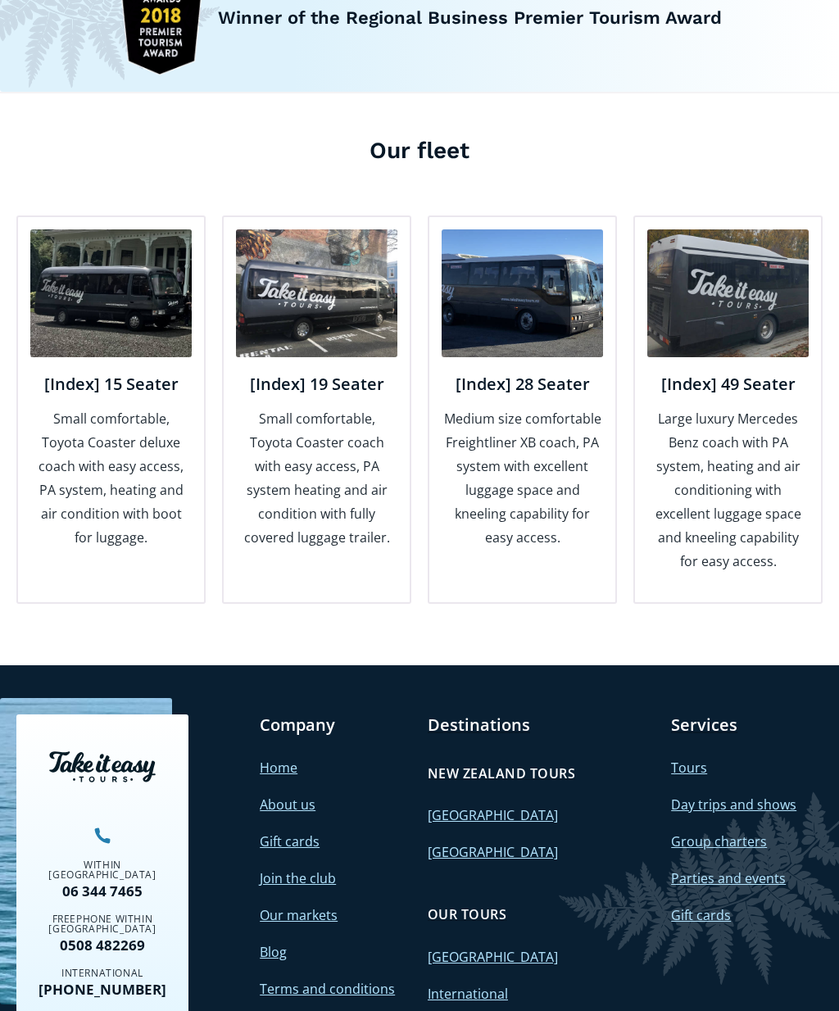
scroll to position [2085, 0]
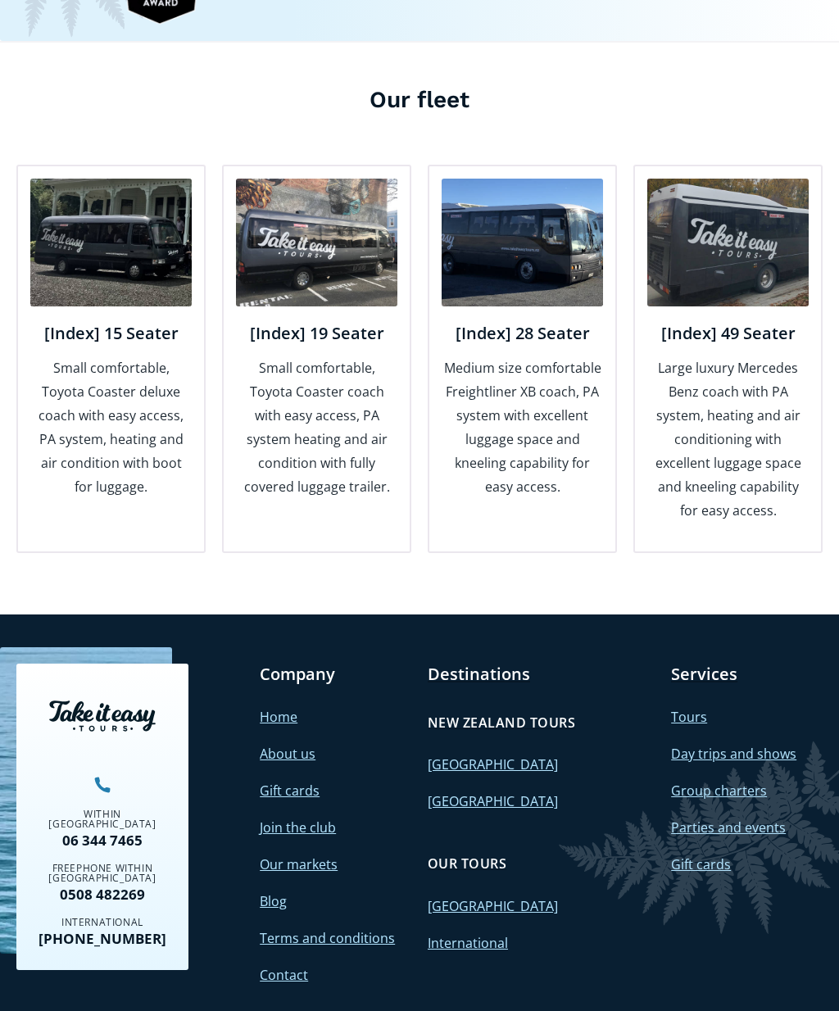
click at [501, 755] on link "[GEOGRAPHIC_DATA]" at bounding box center [493, 764] width 130 height 18
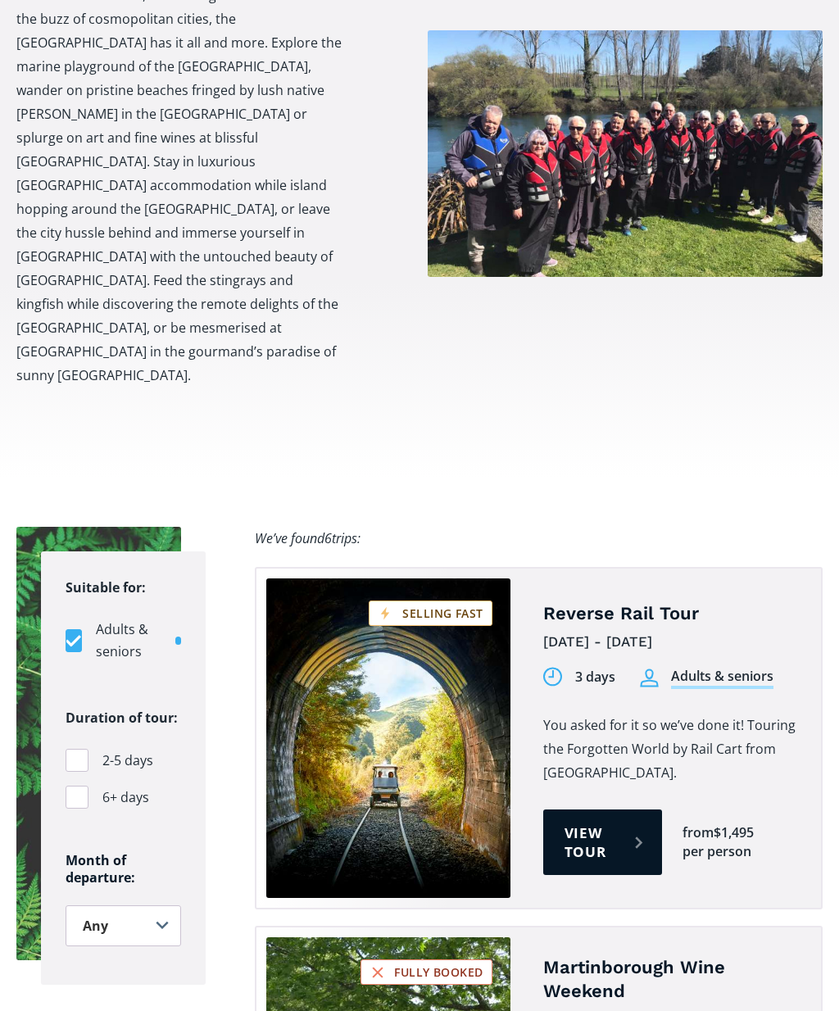
scroll to position [789, 0]
click at [613, 809] on link "View tour" at bounding box center [602, 842] width 119 height 66
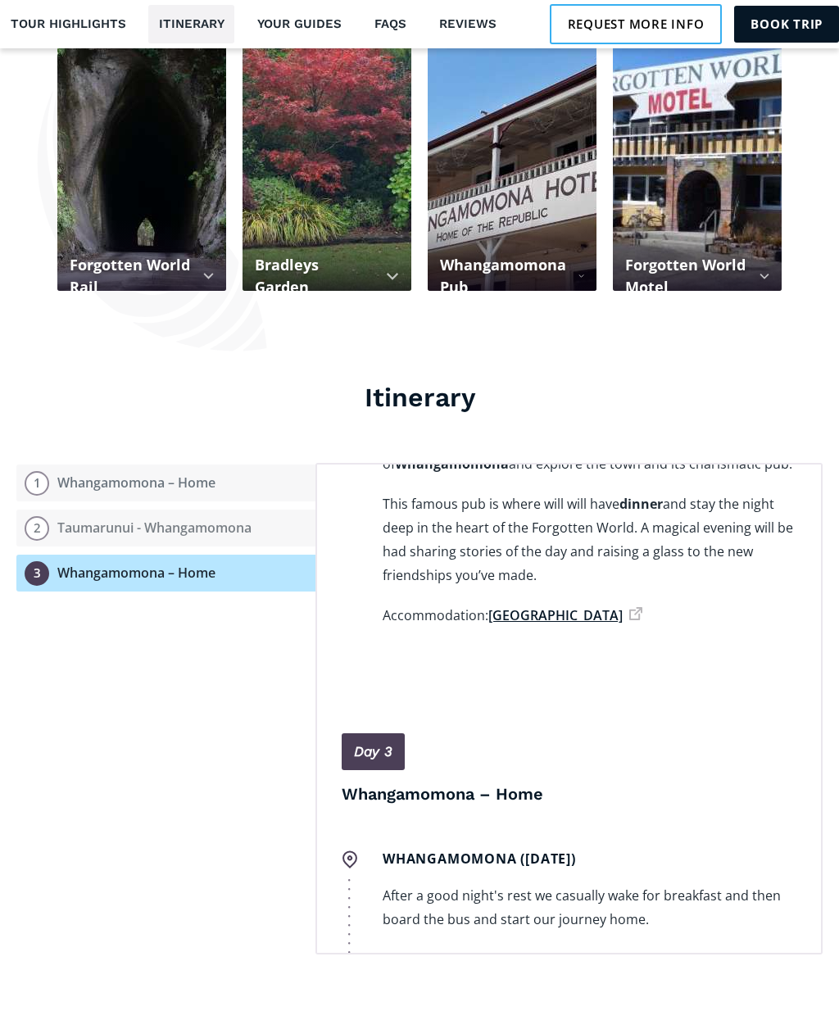
scroll to position [1363, 0]
click at [575, 605] on link "[GEOGRAPHIC_DATA]" at bounding box center [565, 614] width 154 height 18
